Goal: Task Accomplishment & Management: Use online tool/utility

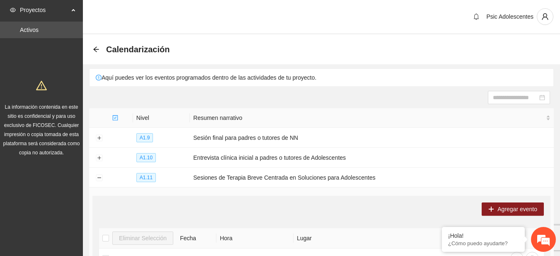
click at [96, 53] on div "Calendarización" at bounding box center [134, 49] width 82 height 13
click at [96, 51] on icon "arrow-left" at bounding box center [95, 48] width 5 height 5
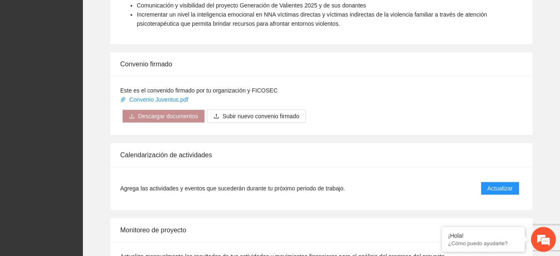
scroll to position [678, 0]
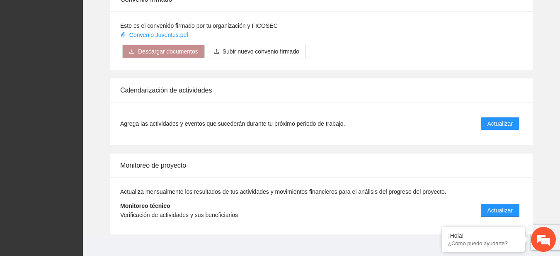
click at [494, 214] on span "Actualizar" at bounding box center [499, 210] width 25 height 9
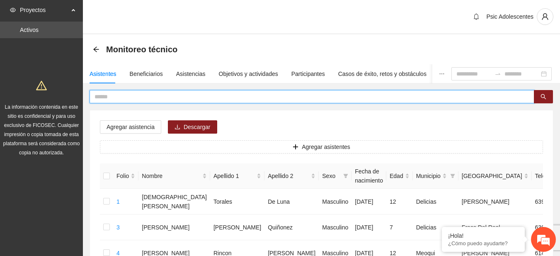
click at [107, 98] on input "text" at bounding box center [309, 96] width 428 height 9
type input "**********"
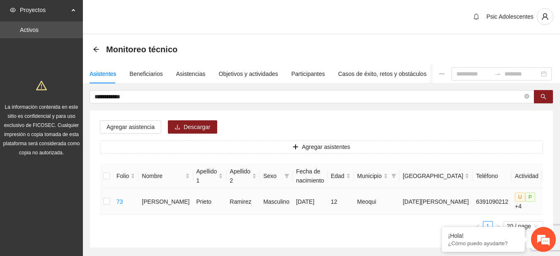
click at [110, 201] on td at bounding box center [106, 202] width 13 height 26
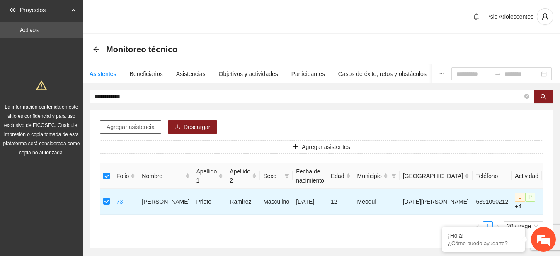
click at [137, 127] on span "Agregar asistencia" at bounding box center [131, 126] width 48 height 9
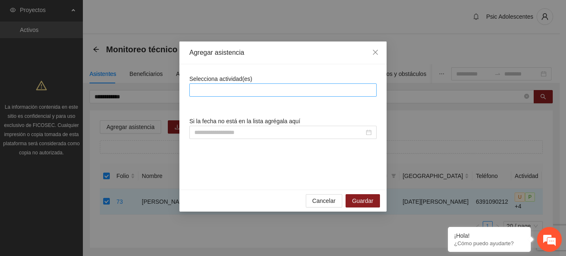
click at [228, 94] on div at bounding box center [283, 90] width 183 height 10
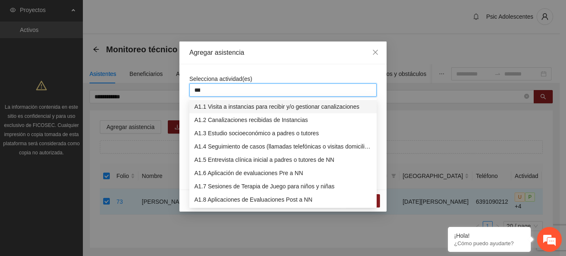
type input "****"
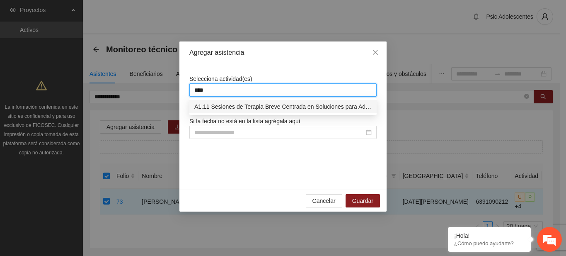
click at [233, 103] on div "A1.11 Sesiones de Terapia Breve Centrada en Soluciones para Adolescentes" at bounding box center [282, 106] width 177 height 9
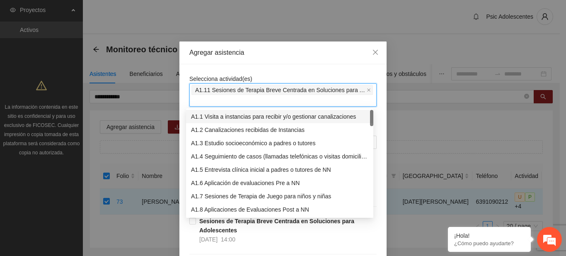
click at [257, 55] on div "Agregar asistencia" at bounding box center [282, 52] width 187 height 9
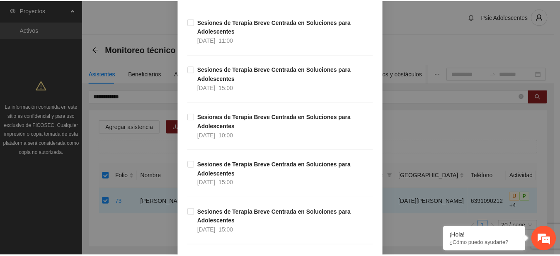
scroll to position [8699, 0]
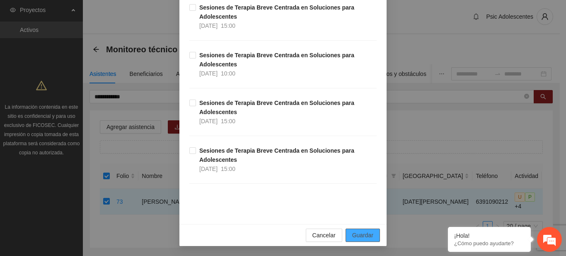
click at [366, 235] on span "Guardar" at bounding box center [362, 234] width 21 height 9
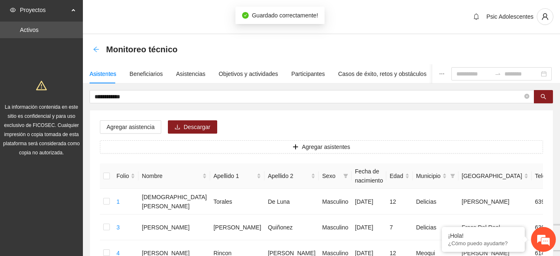
click at [93, 51] on icon "arrow-left" at bounding box center [96, 49] width 7 height 7
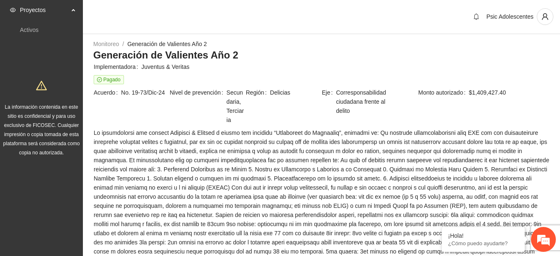
click at [354, 50] on h3 "Generación de Valientes Año 2" at bounding box center [321, 54] width 456 height 13
